Goal: Find specific page/section: Find specific page/section

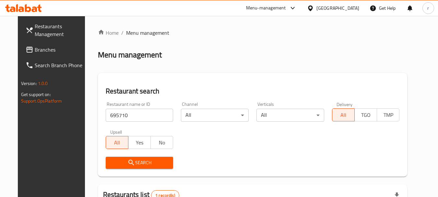
scroll to position [87, 0]
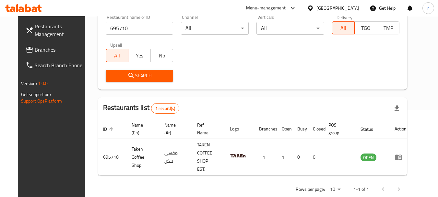
click at [328, 12] on div "[GEOGRAPHIC_DATA]" at bounding box center [337, 8] width 43 height 7
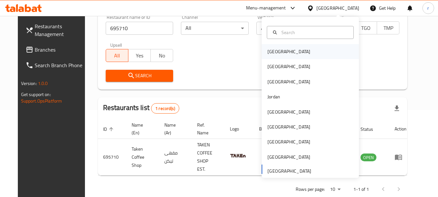
click at [269, 52] on div "[GEOGRAPHIC_DATA]" at bounding box center [288, 51] width 43 height 7
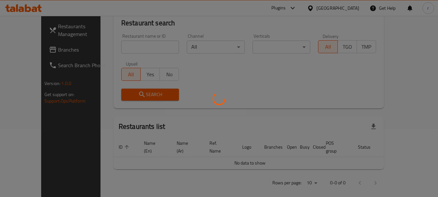
scroll to position [87, 0]
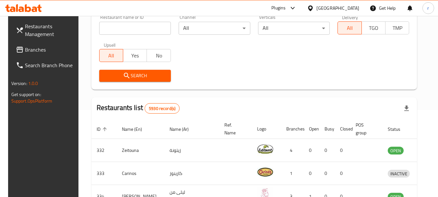
click at [25, 48] on span "Branches" at bounding box center [50, 50] width 51 height 8
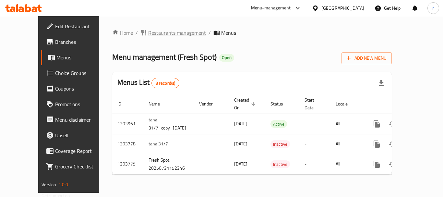
click at [150, 32] on span "Restaurants management" at bounding box center [177, 33] width 58 height 8
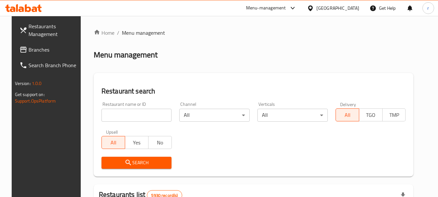
click at [108, 116] on input "search" at bounding box center [136, 115] width 70 height 13
paste input "702974"
type input "702974"
click at [124, 159] on icon "submit" at bounding box center [128, 162] width 8 height 8
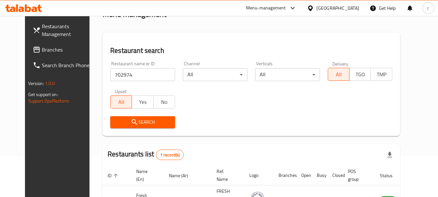
scroll to position [84, 0]
